Goal: Transaction & Acquisition: Purchase product/service

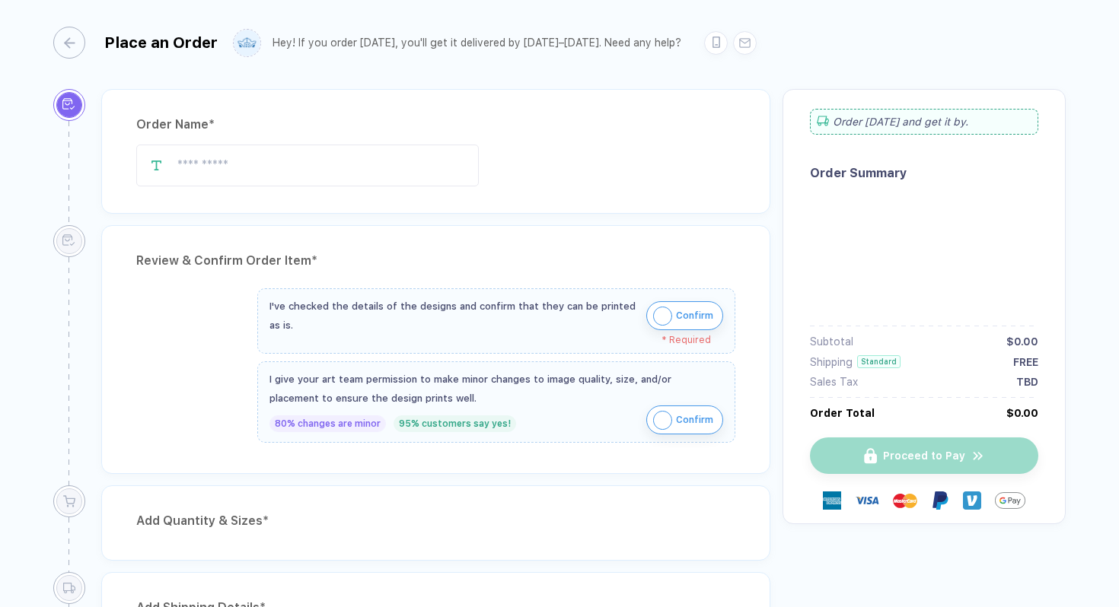
type input "*****"
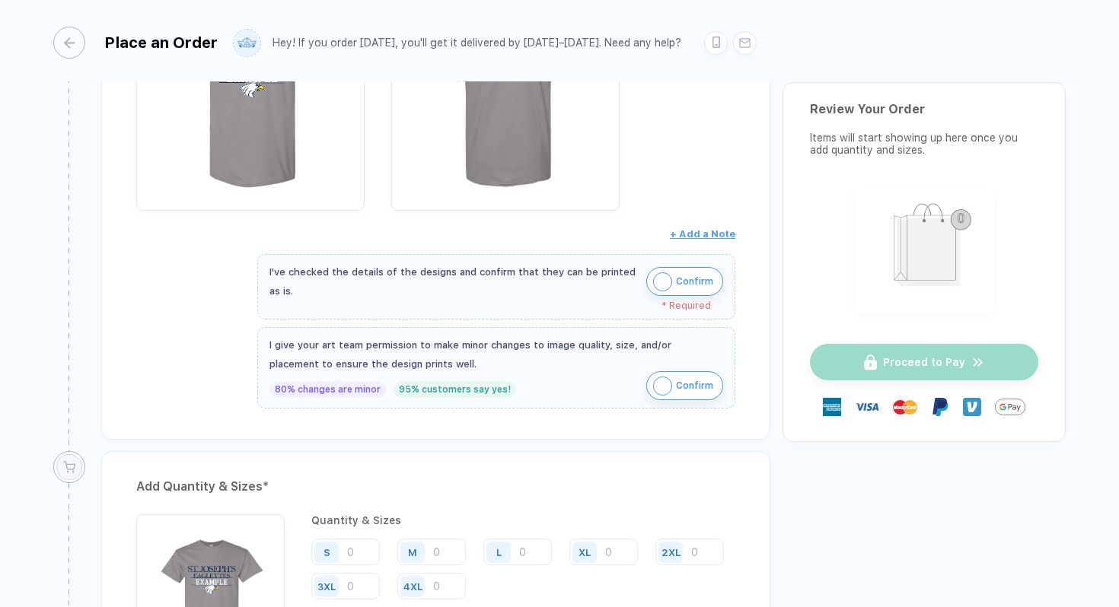
scroll to position [375, 0]
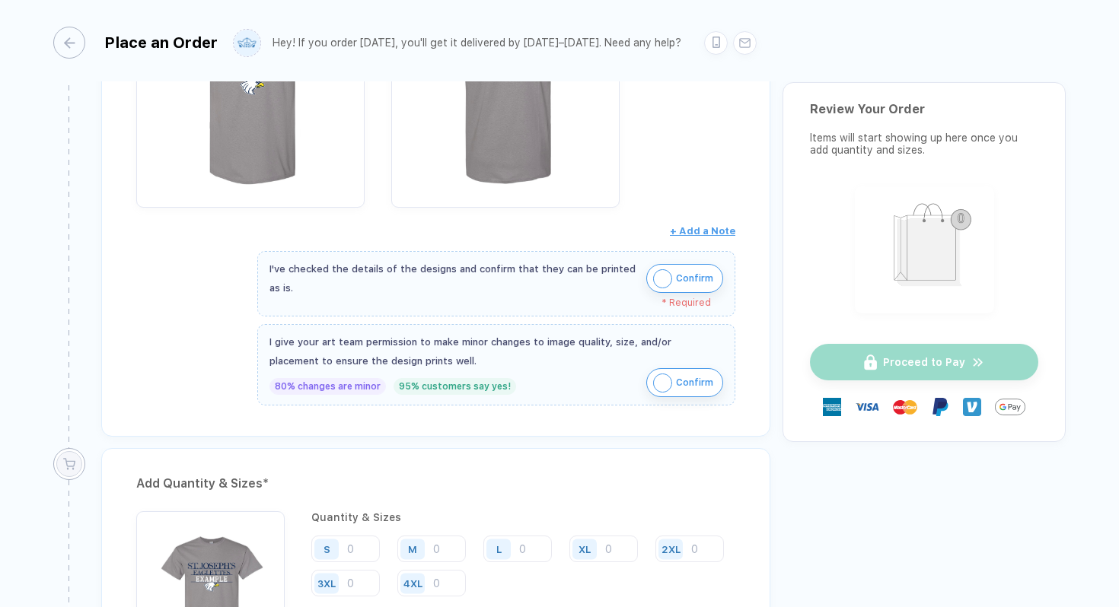
click at [662, 269] on img "button" at bounding box center [662, 278] width 19 height 19
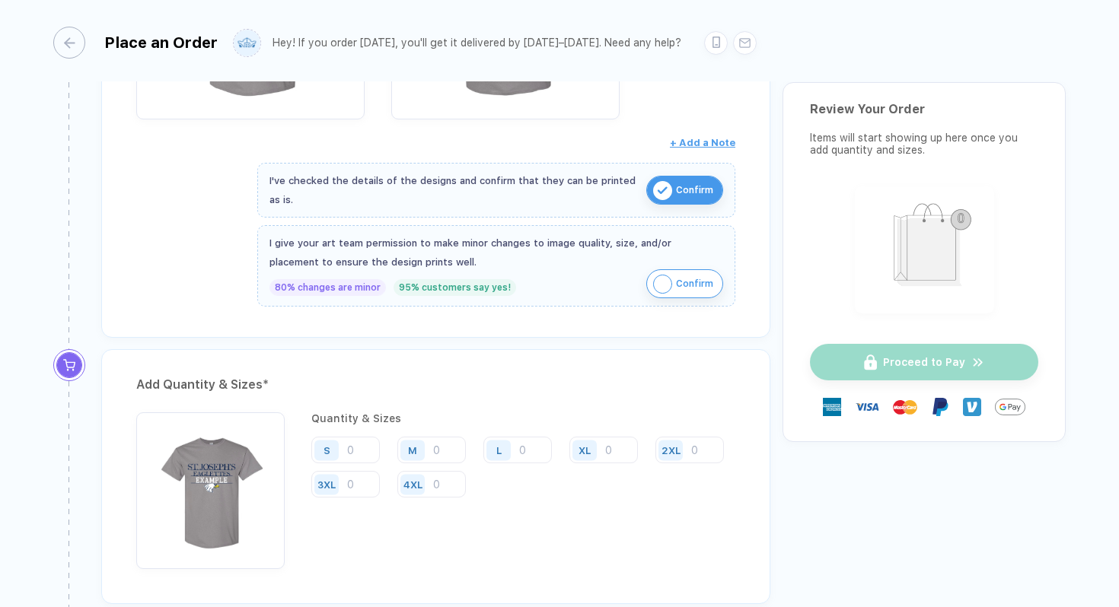
scroll to position [492, 0]
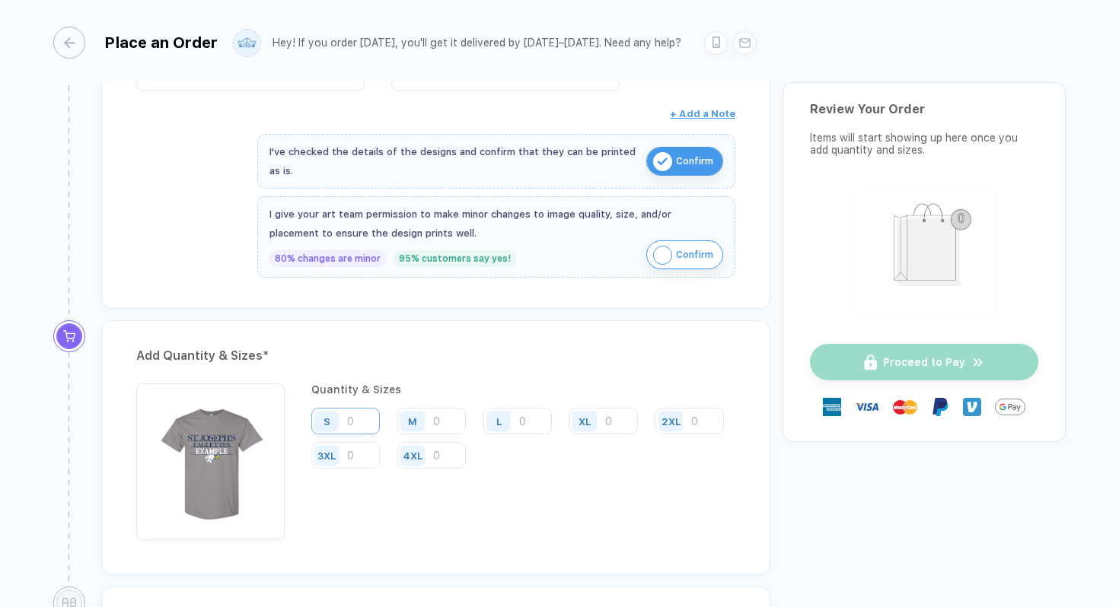
click at [370, 417] on input "number" at bounding box center [345, 421] width 69 height 27
type input "10"
click at [450, 422] on input "number" at bounding box center [431, 421] width 69 height 27
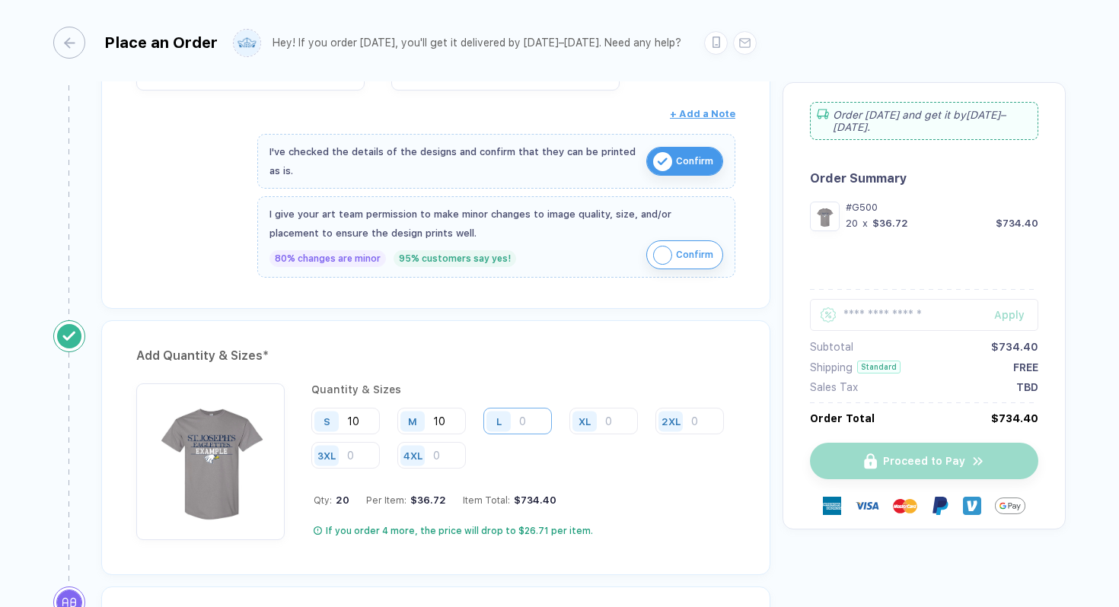
type input "10"
click at [524, 414] on input "number" at bounding box center [517, 421] width 69 height 27
type input "10"
click at [611, 426] on input "number" at bounding box center [603, 421] width 69 height 27
type input "5"
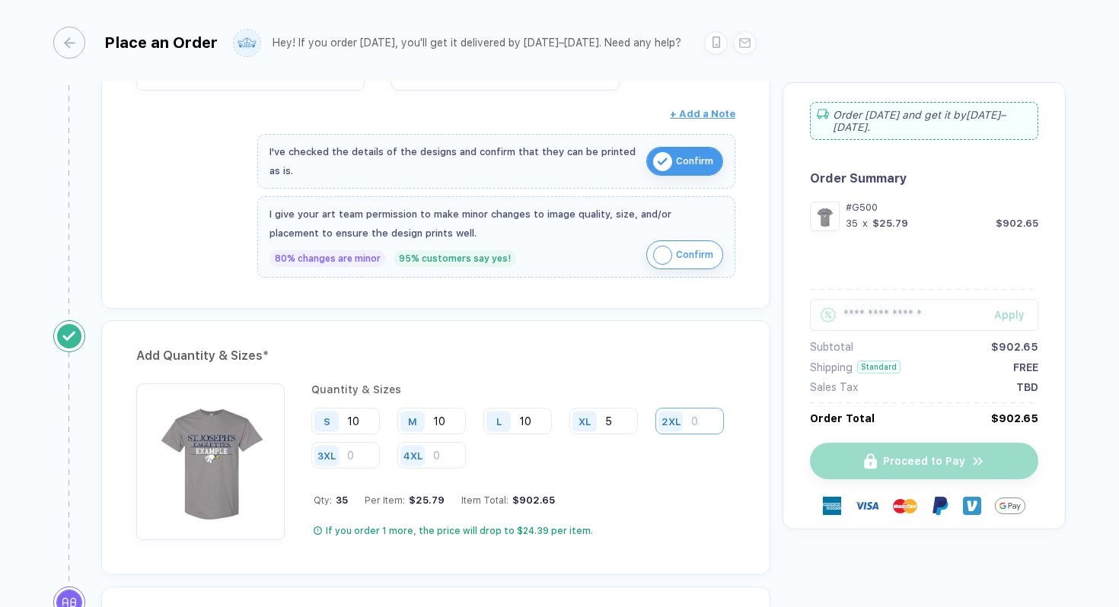
click at [655, 435] on input "number" at bounding box center [689, 421] width 69 height 27
type input "5"
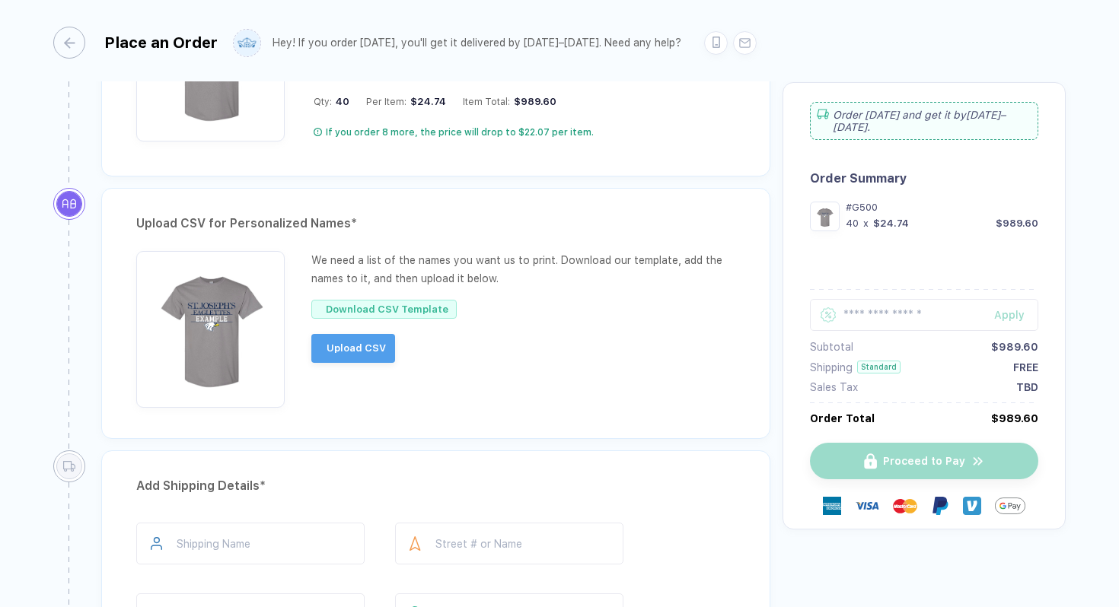
scroll to position [890, 0]
click at [366, 304] on span "Download CSV Template" at bounding box center [394, 309] width 123 height 11
click at [381, 341] on span "Upload CSV" at bounding box center [367, 349] width 59 height 24
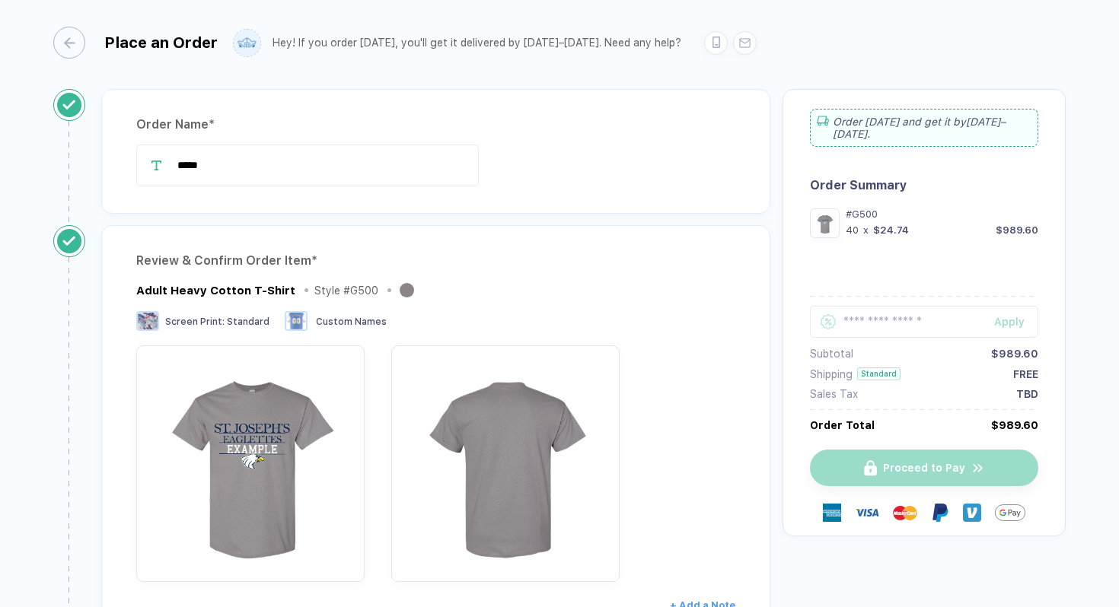
scroll to position [26, 0]
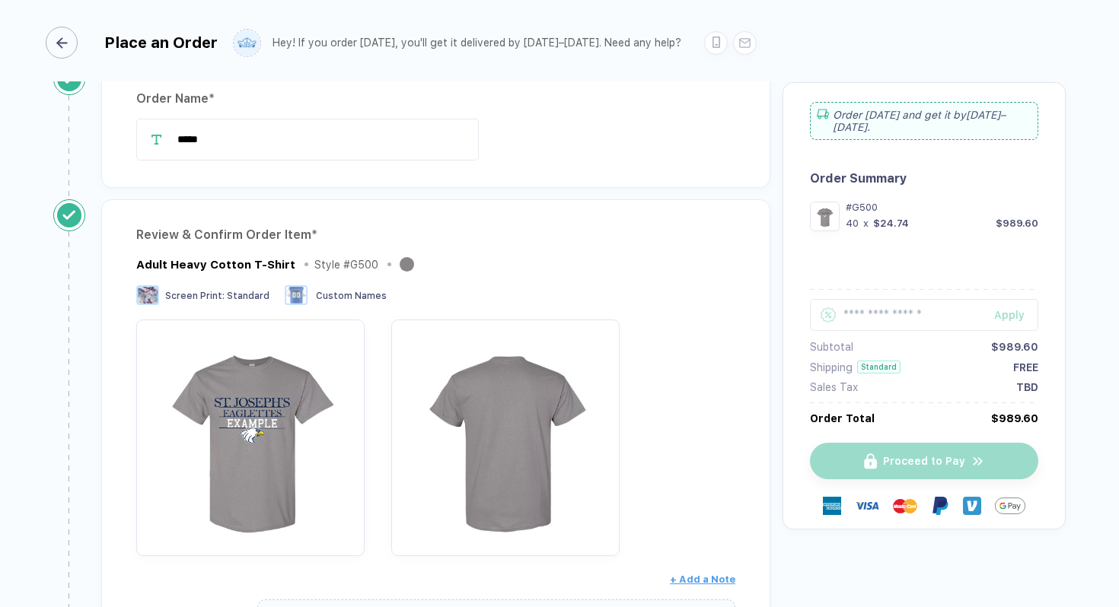
click at [76, 45] on div "button" at bounding box center [62, 43] width 32 height 32
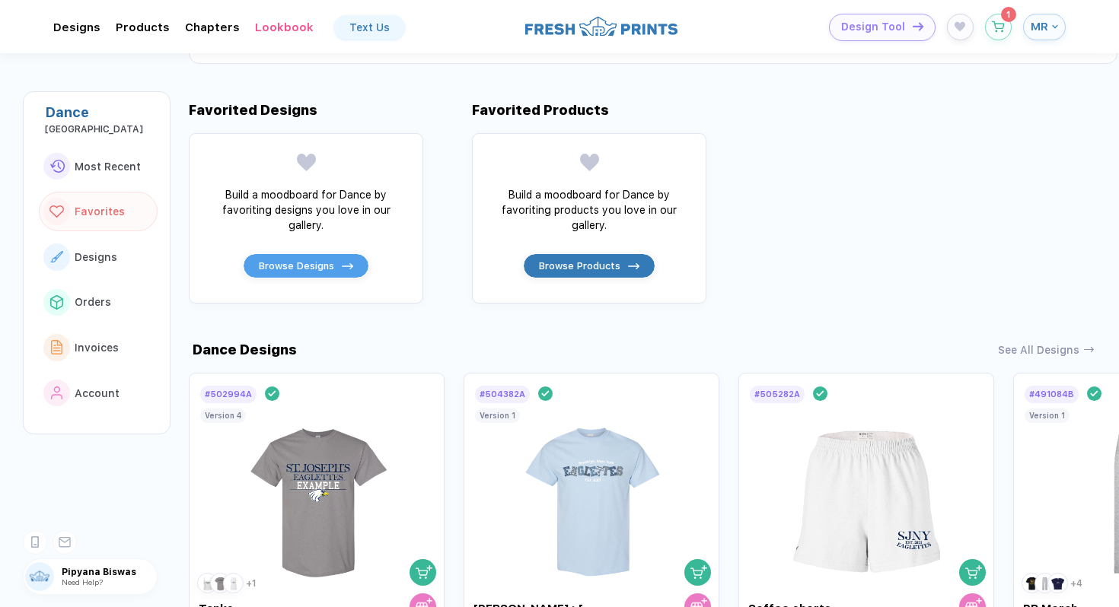
scroll to position [630, 0]
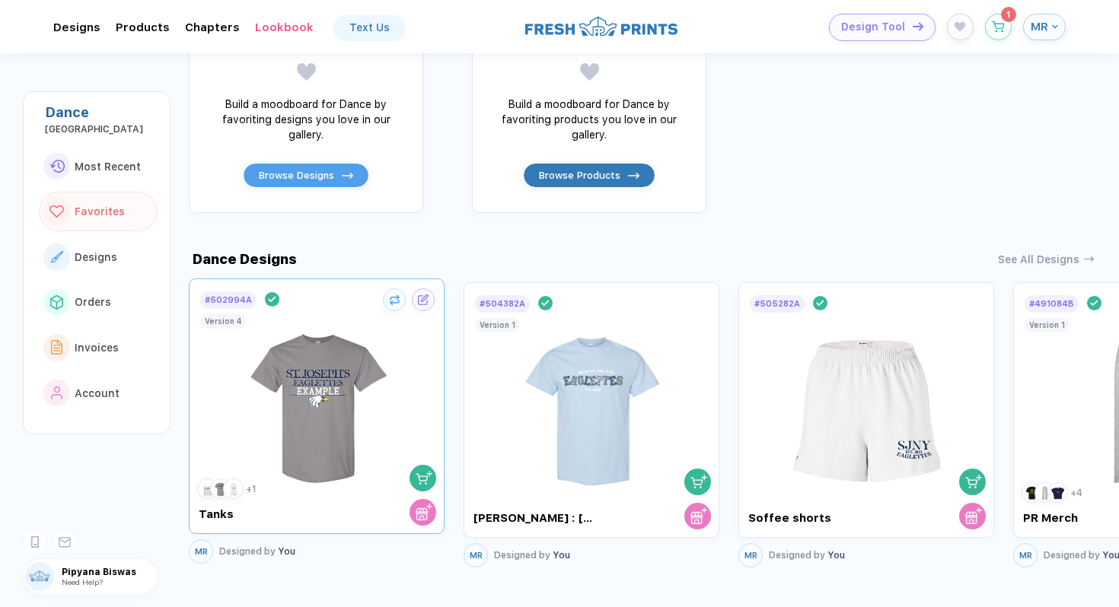
click at [326, 393] on img at bounding box center [316, 400] width 171 height 179
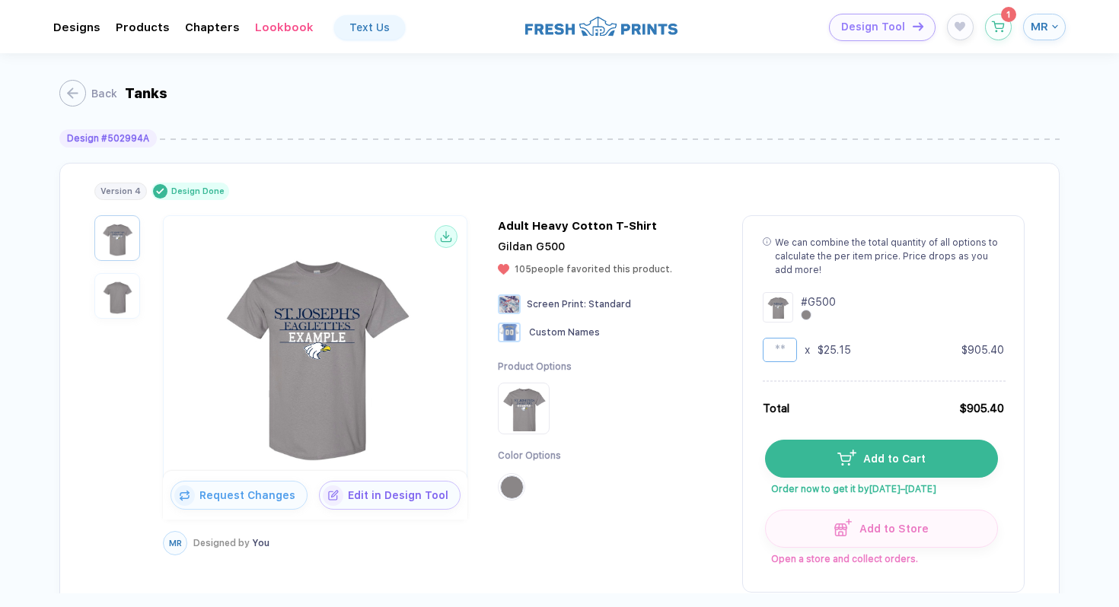
click at [788, 352] on input "**" at bounding box center [780, 350] width 34 height 24
type input "*"
type input "**"
click at [1057, 21] on button "MR" at bounding box center [1044, 27] width 43 height 27
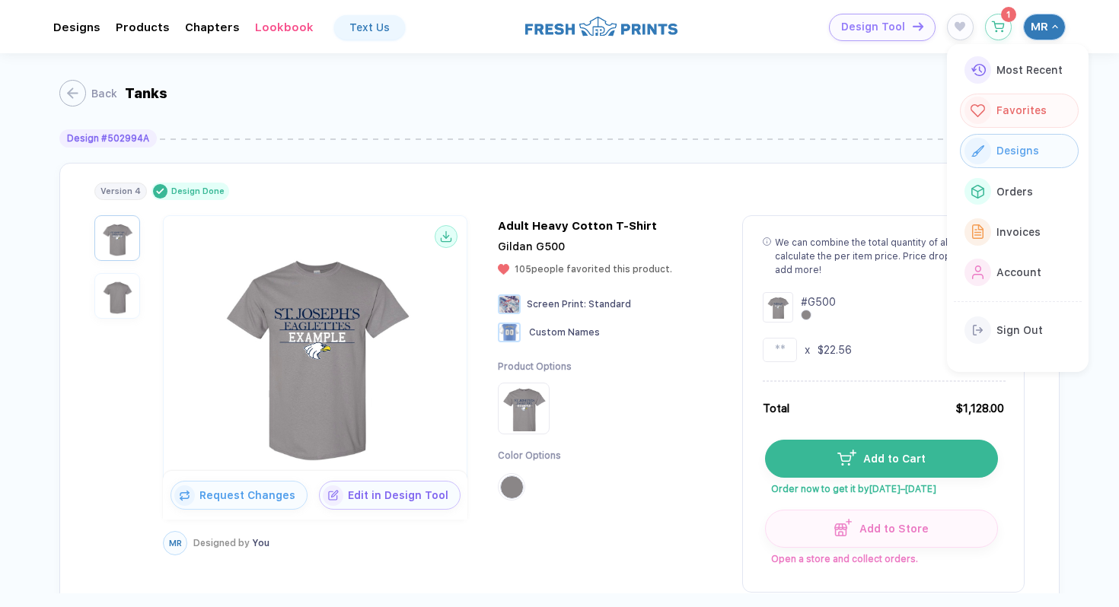
click at [996, 148] on span "Designs" at bounding box center [1017, 151] width 43 height 12
click at [1047, 142] on button "Designs" at bounding box center [1019, 151] width 119 height 34
click at [88, 97] on div "Back" at bounding box center [96, 94] width 26 height 12
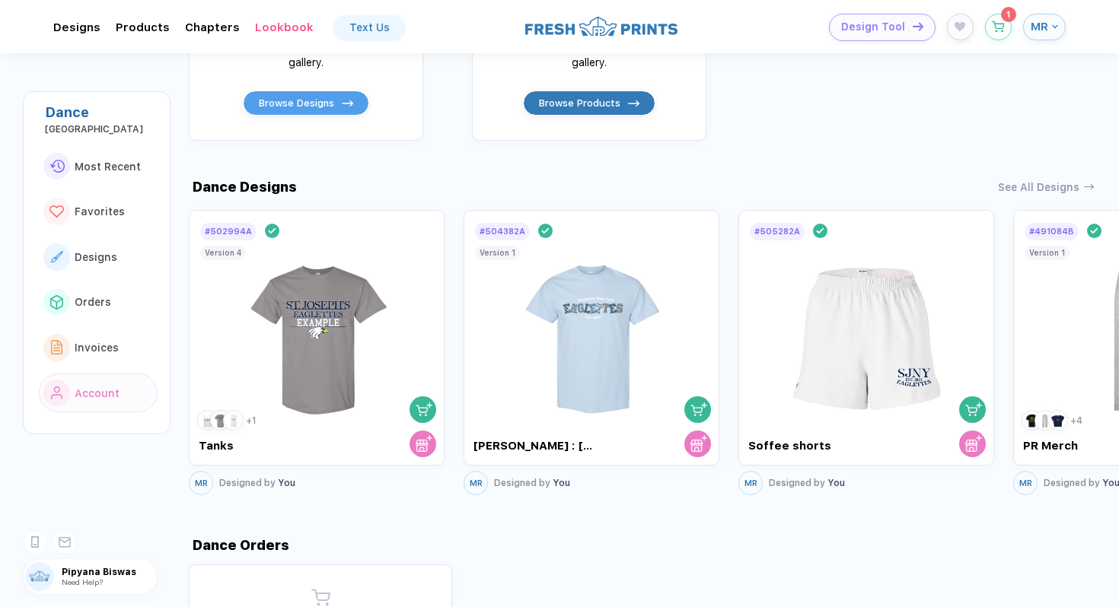
scroll to position [703, 0]
click at [1020, 189] on div "See All Designs" at bounding box center [1038, 183] width 81 height 13
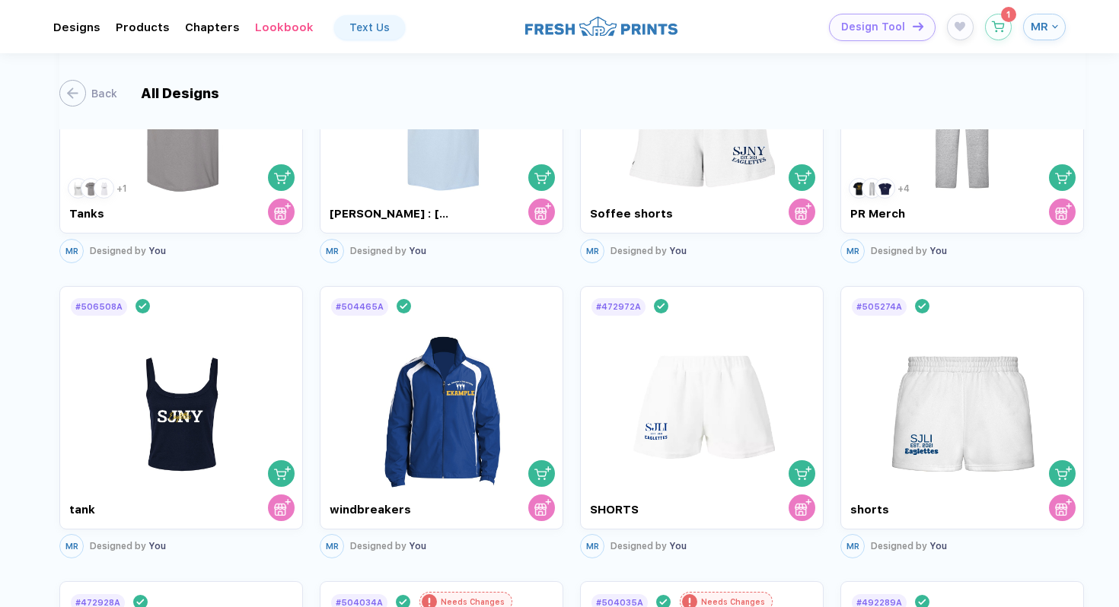
scroll to position [41, 0]
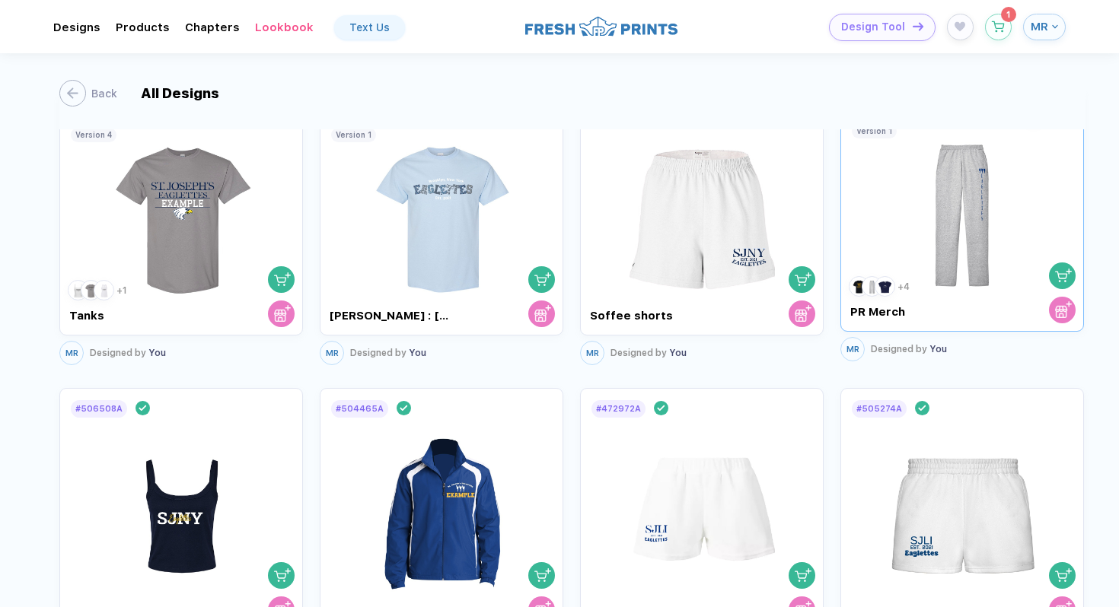
click at [253, 241] on img at bounding box center [180, 212] width 145 height 177
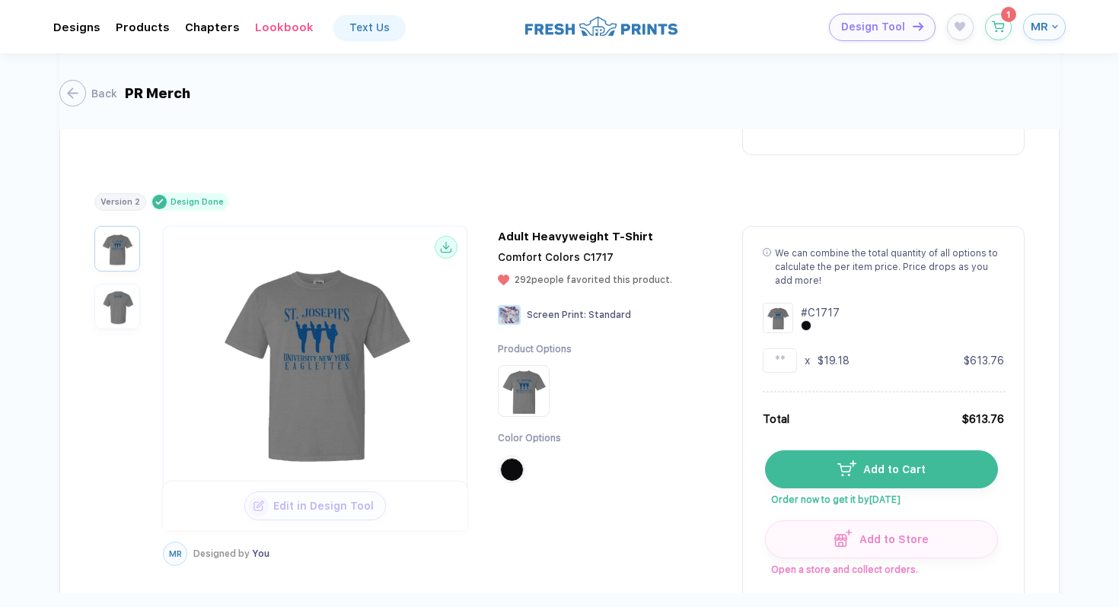
scroll to position [2437, 0]
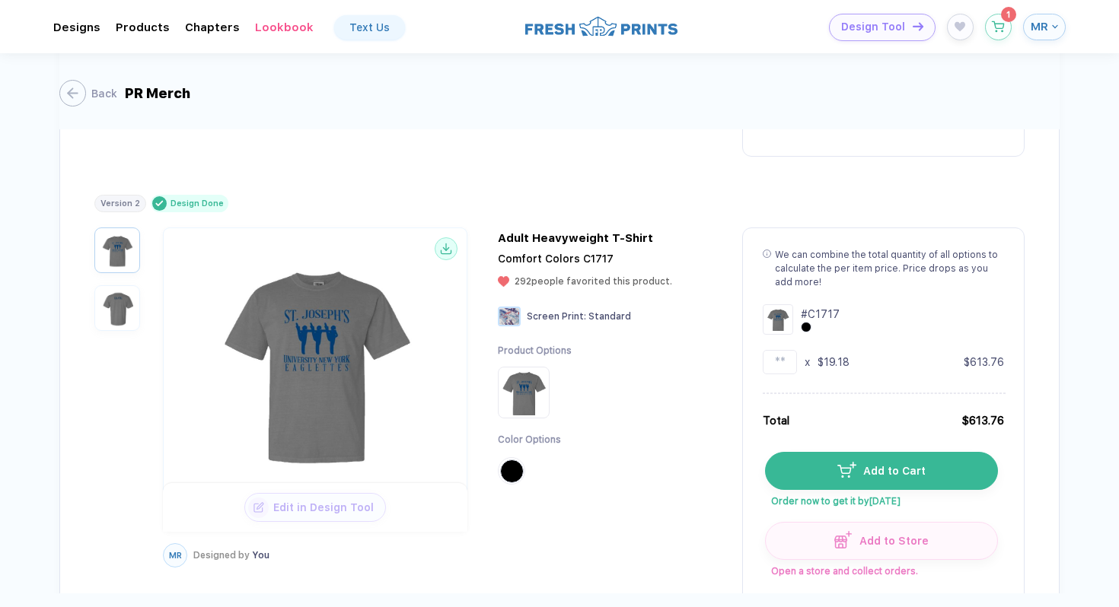
click at [117, 324] on img "button" at bounding box center [117, 308] width 38 height 38
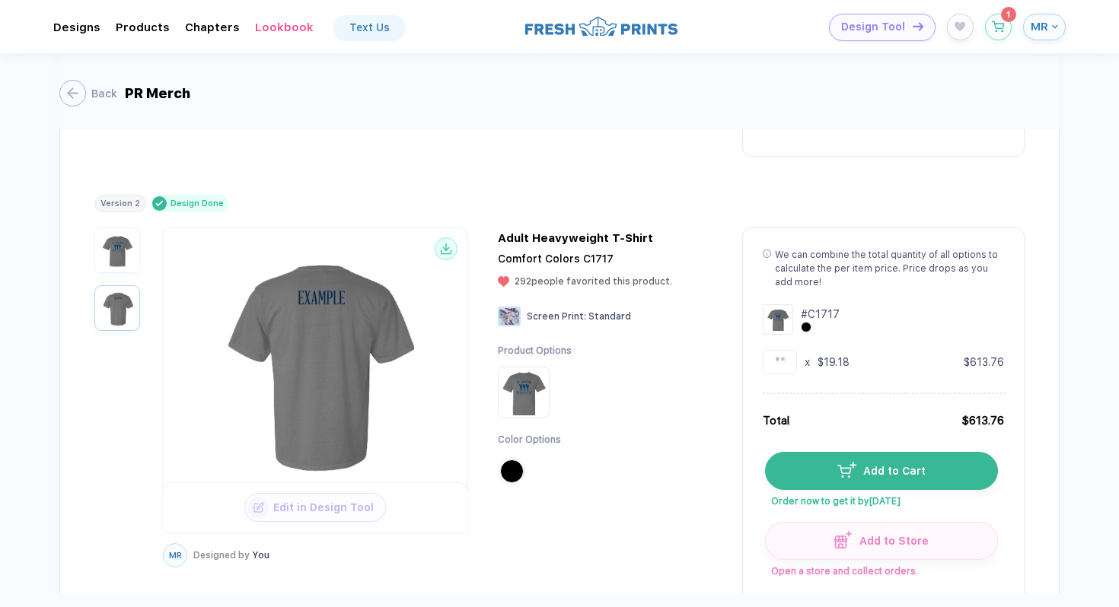
click at [314, 502] on div "Edit in Design Tool" at bounding box center [315, 507] width 142 height 29
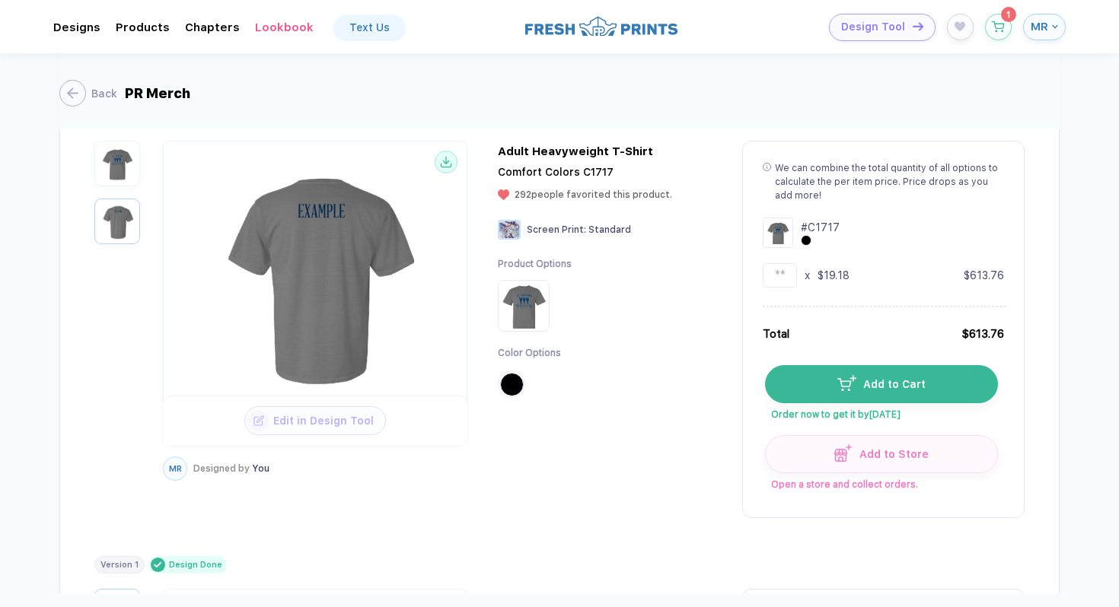
scroll to position [2548, 0]
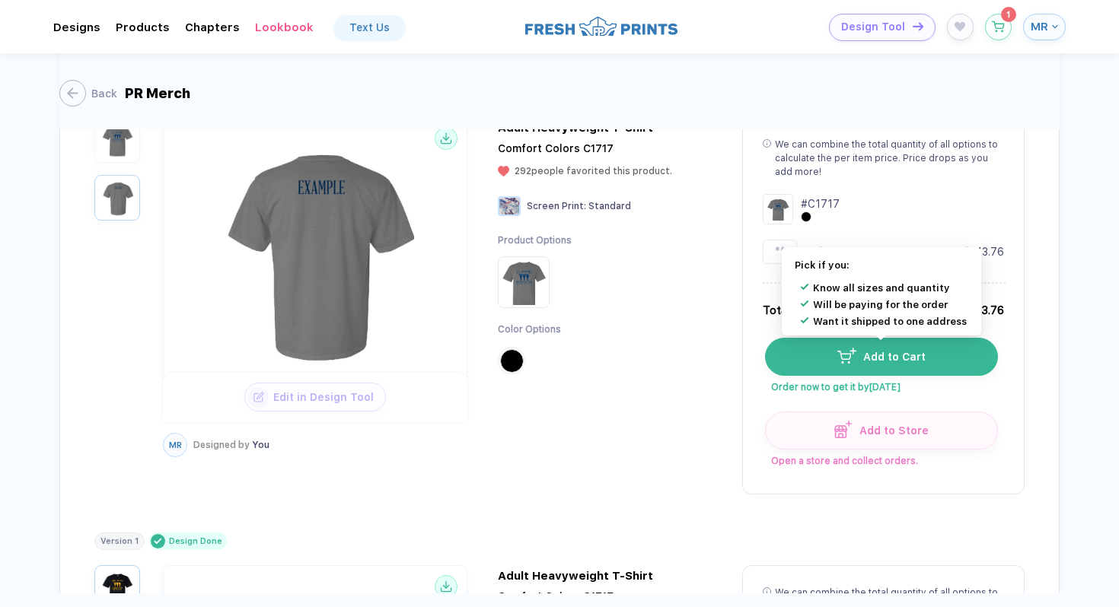
click at [889, 352] on button "Add to Cart" at bounding box center [881, 357] width 233 height 38
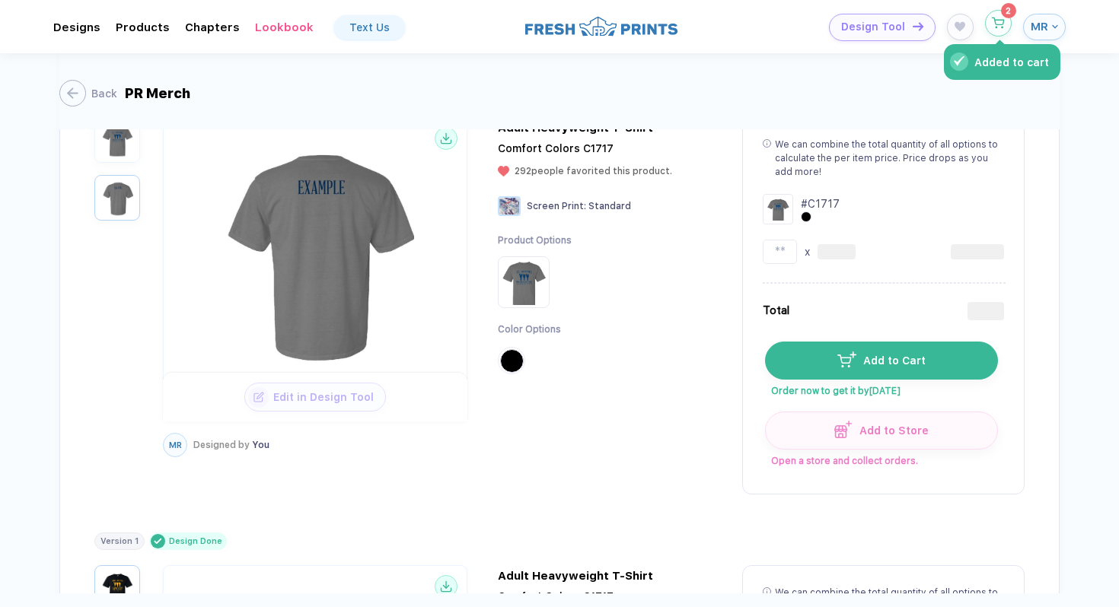
click at [999, 28] on icon "button" at bounding box center [998, 23] width 13 height 11
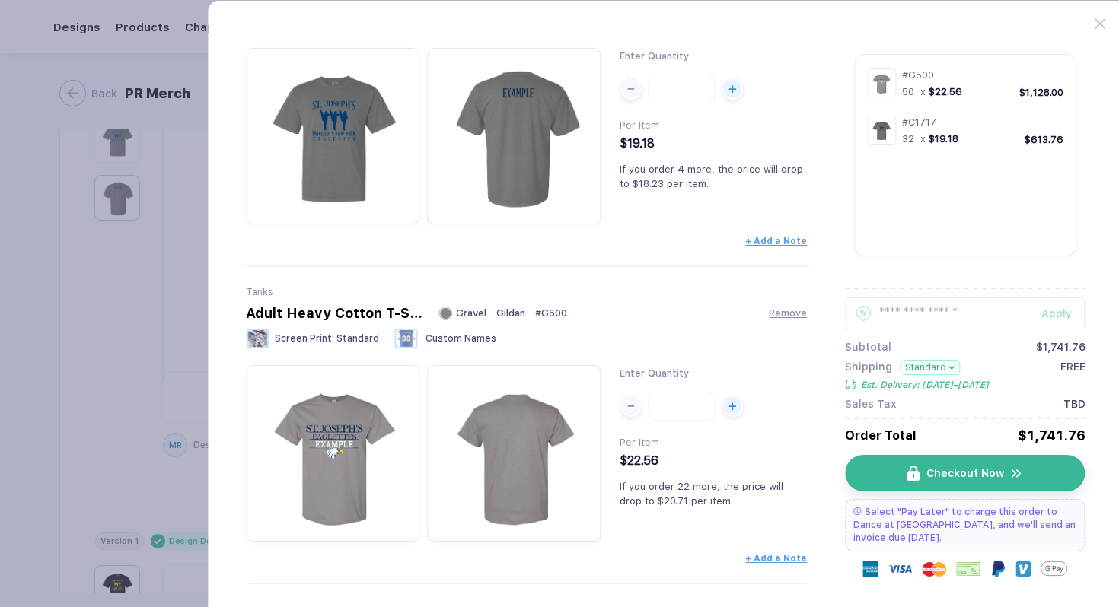
scroll to position [161, 0]
click at [781, 320] on div "Adult Heavy Cotton T-Shirt Gravel Gildan # G500 Remove" at bounding box center [526, 312] width 561 height 16
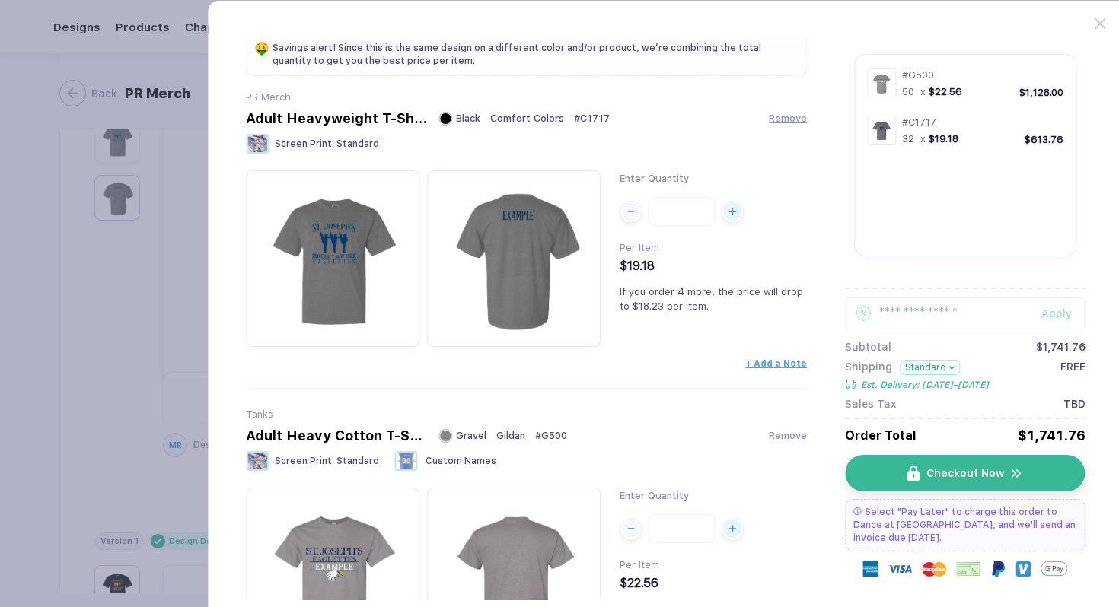
scroll to position [0, 0]
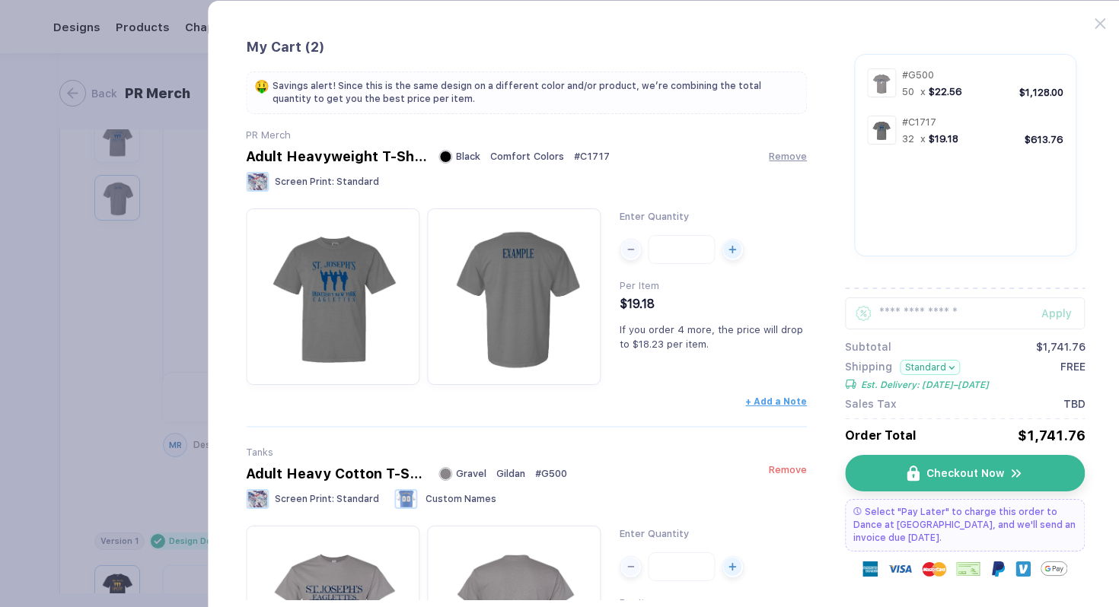
click at [782, 474] on span "Remove" at bounding box center [788, 469] width 38 height 11
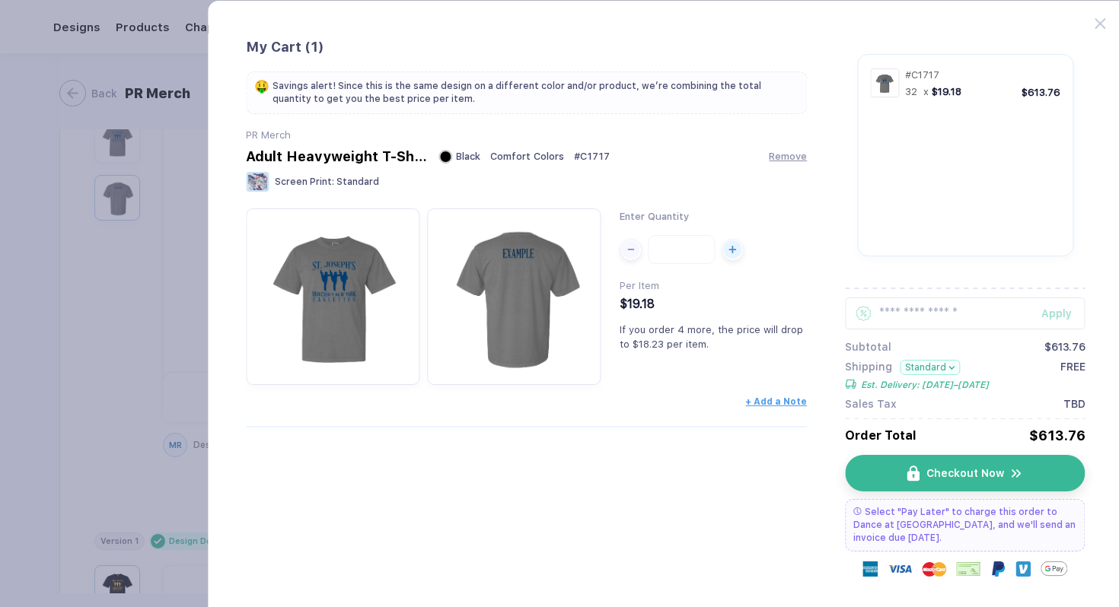
click at [1109, 19] on div at bounding box center [1109, 15] width 28 height 28
click at [1101, 24] on icon at bounding box center [1100, 23] width 11 height 11
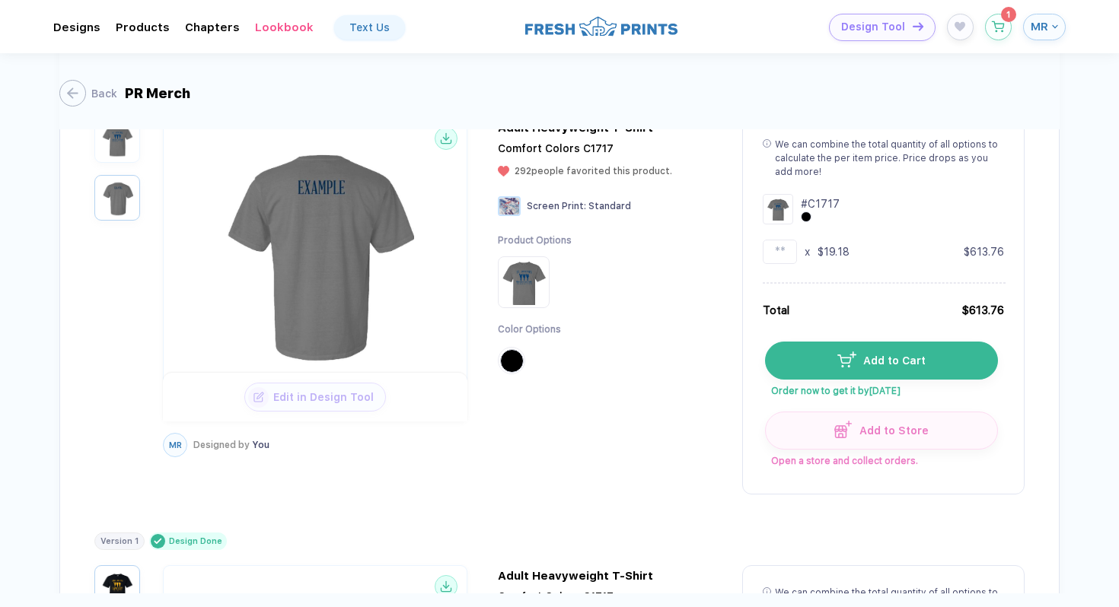
click at [1047, 31] on span "MR" at bounding box center [1040, 27] width 18 height 14
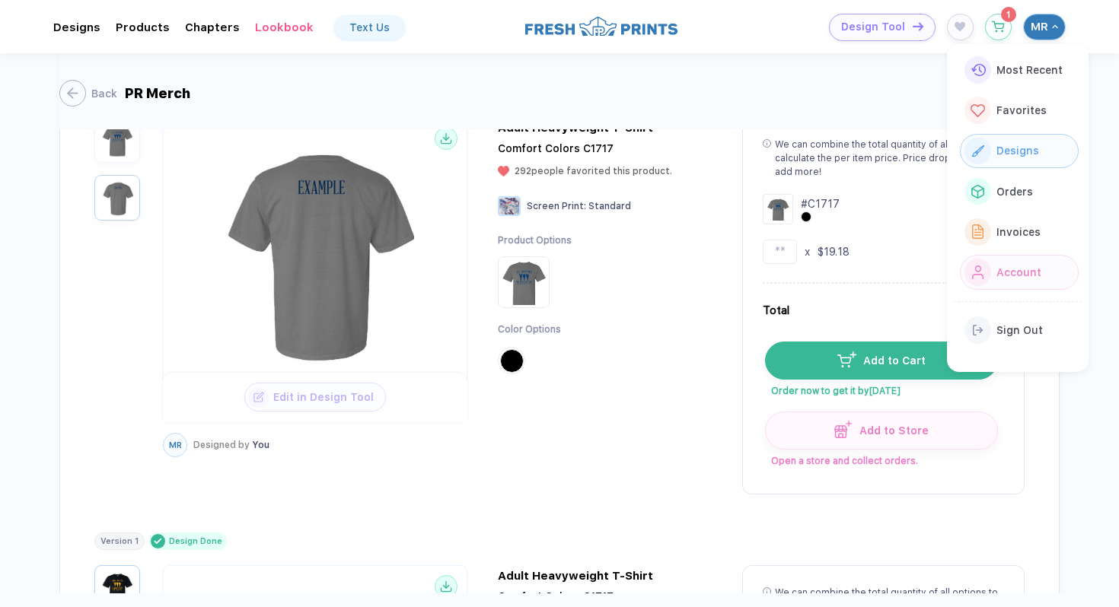
click at [1015, 145] on span "Designs" at bounding box center [1017, 151] width 43 height 12
click at [1029, 142] on div "Designs" at bounding box center [1014, 150] width 47 height 17
click at [78, 84] on button "Back" at bounding box center [84, 93] width 58 height 27
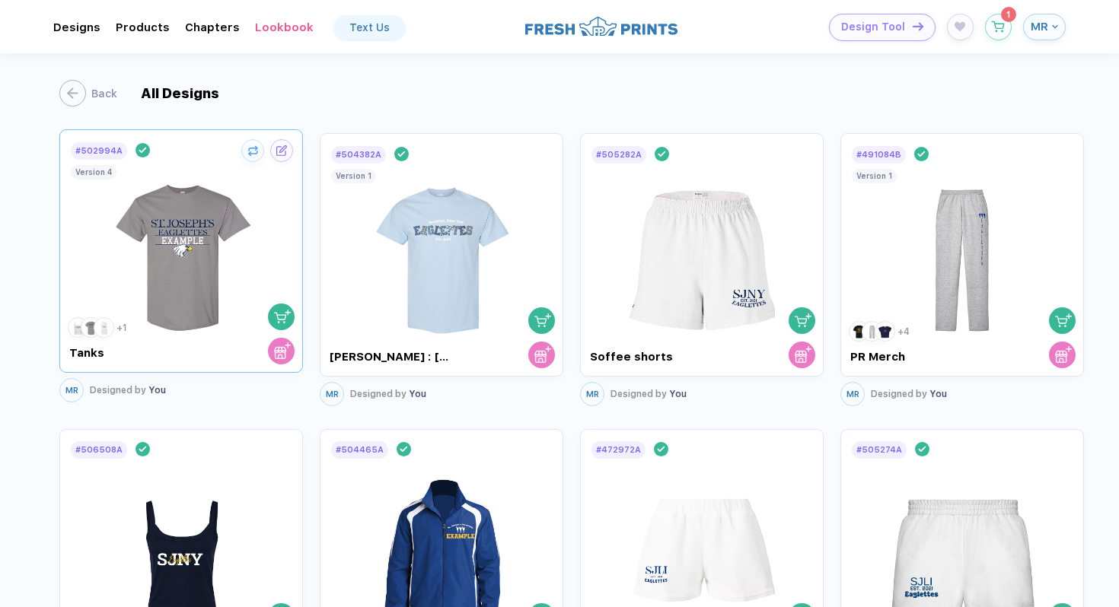
click at [191, 253] on img at bounding box center [180, 249] width 145 height 177
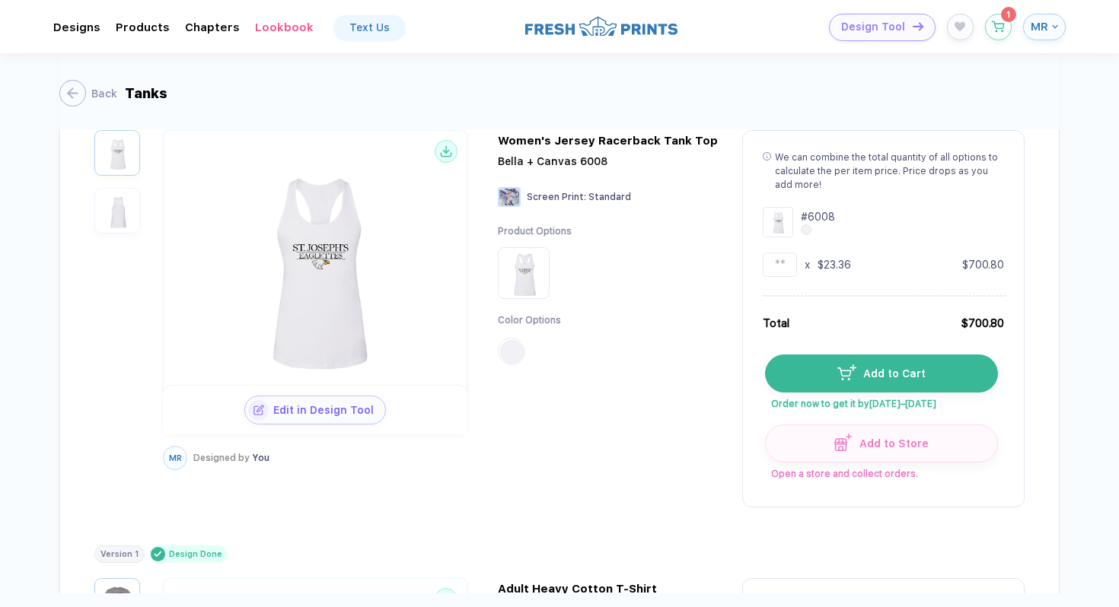
scroll to position [963, 0]
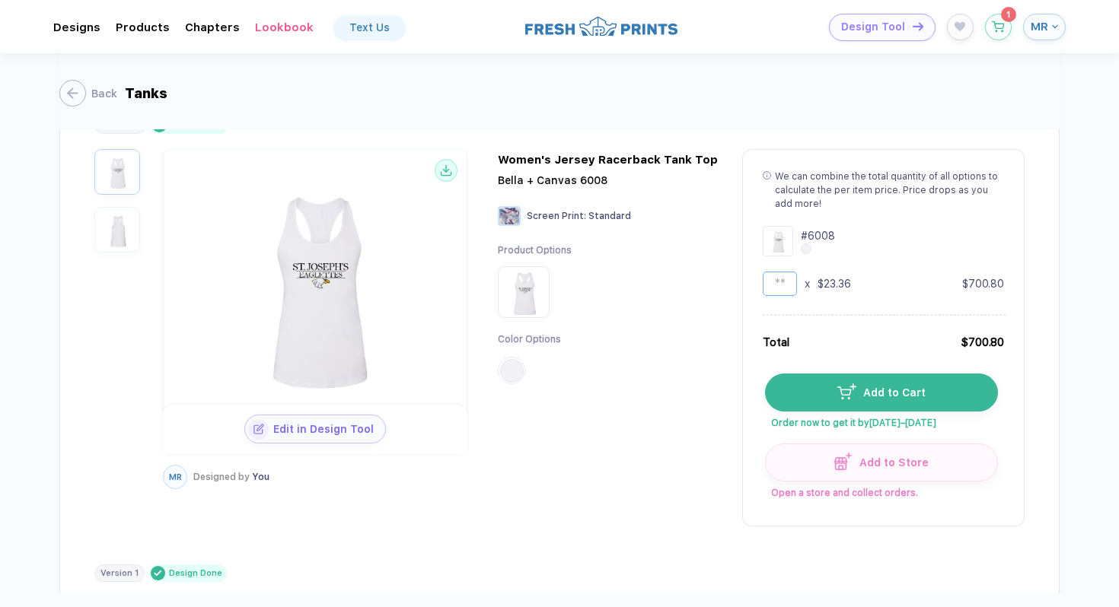
type input "*"
type input "**"
click at [643, 387] on div "Product Options Color Options" at bounding box center [609, 321] width 222 height 155
